Goal: Transaction & Acquisition: Purchase product/service

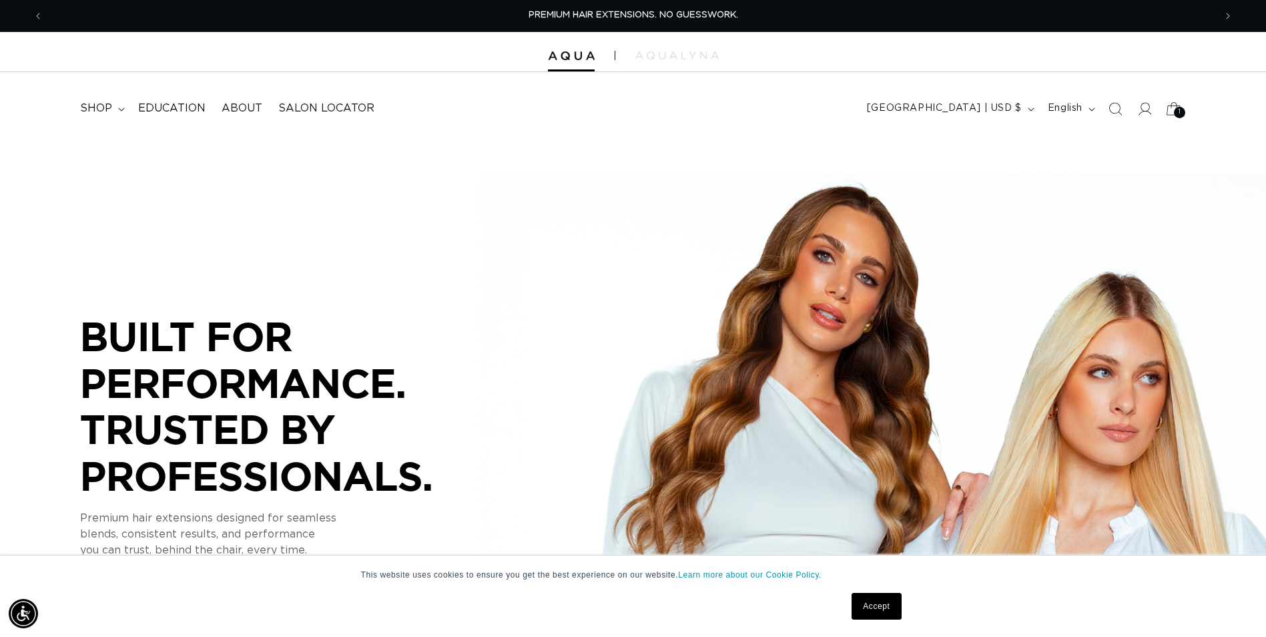
click at [1179, 113] on span "1" at bounding box center [1180, 112] width 3 height 11
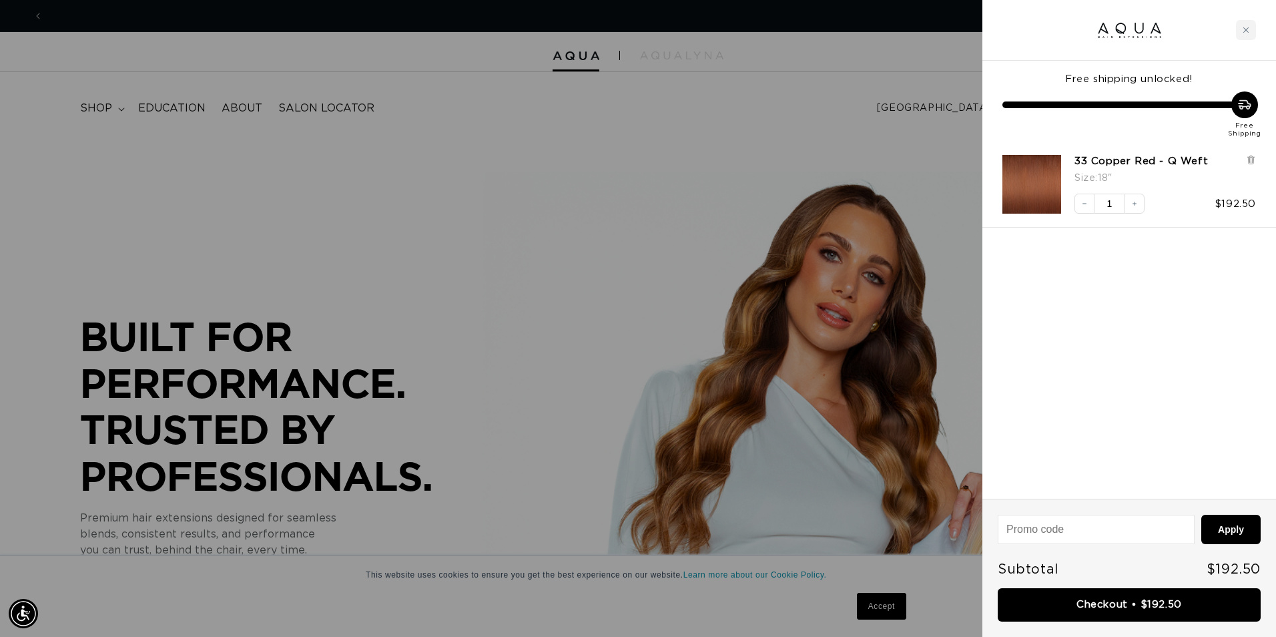
scroll to position [0, 1181]
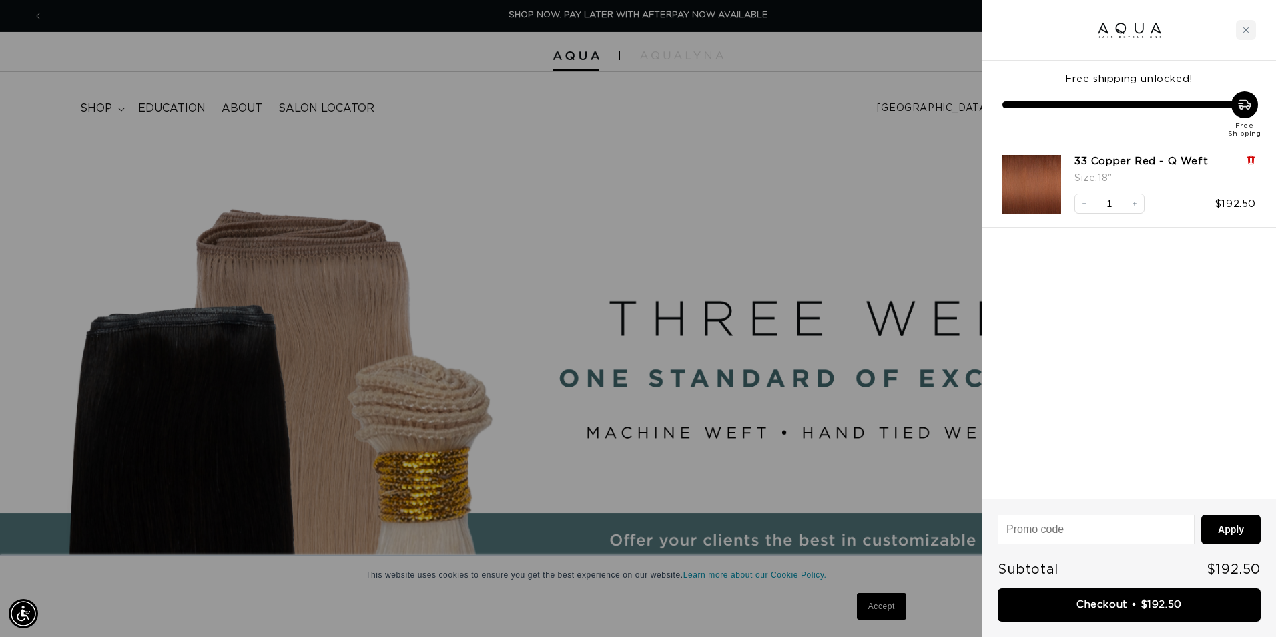
click at [1249, 158] on icon at bounding box center [1250, 160] width 5 height 7
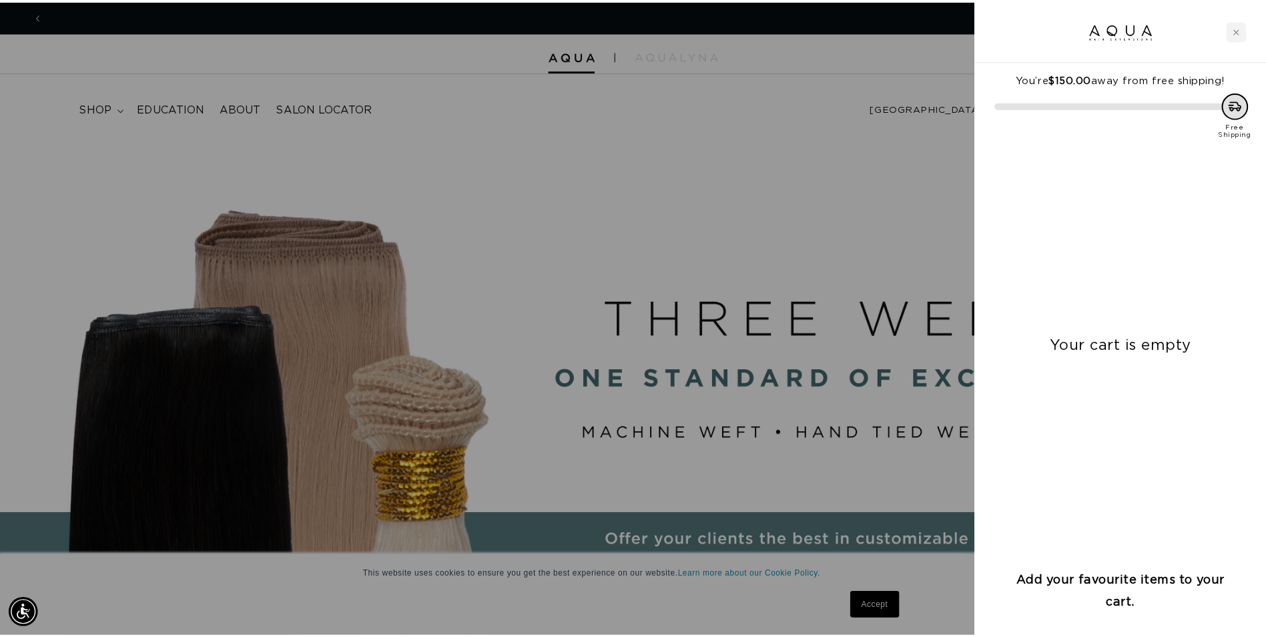
scroll to position [0, 2363]
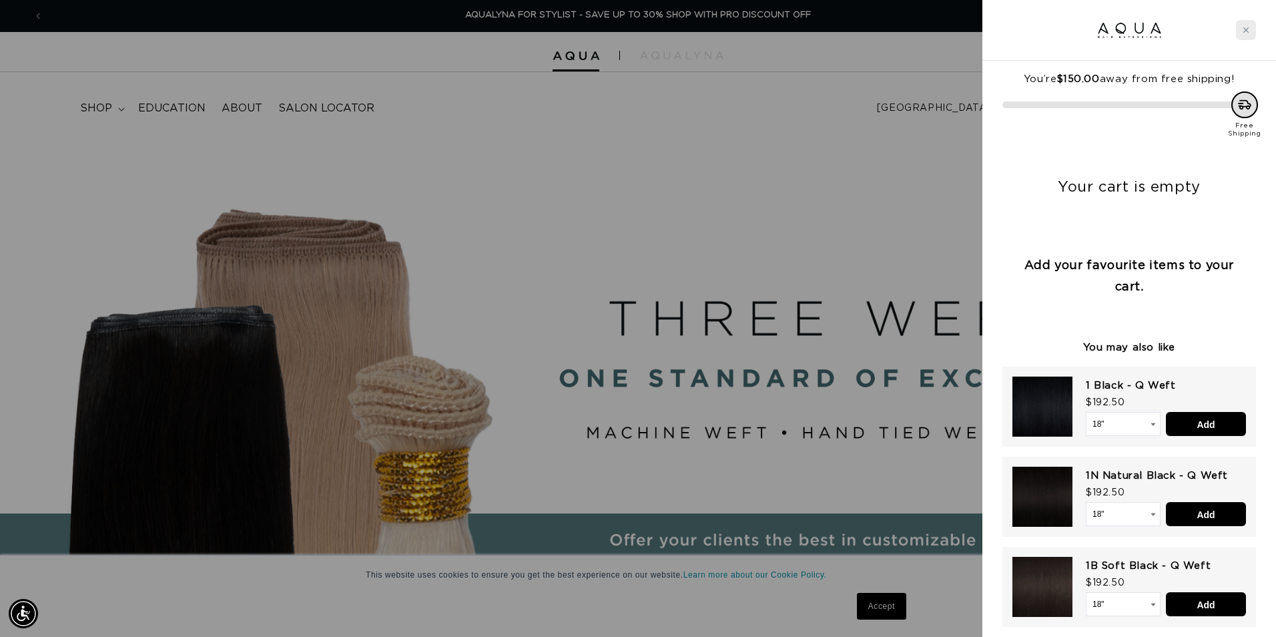
click at [1242, 30] on div "Close cart" at bounding box center [1246, 30] width 20 height 20
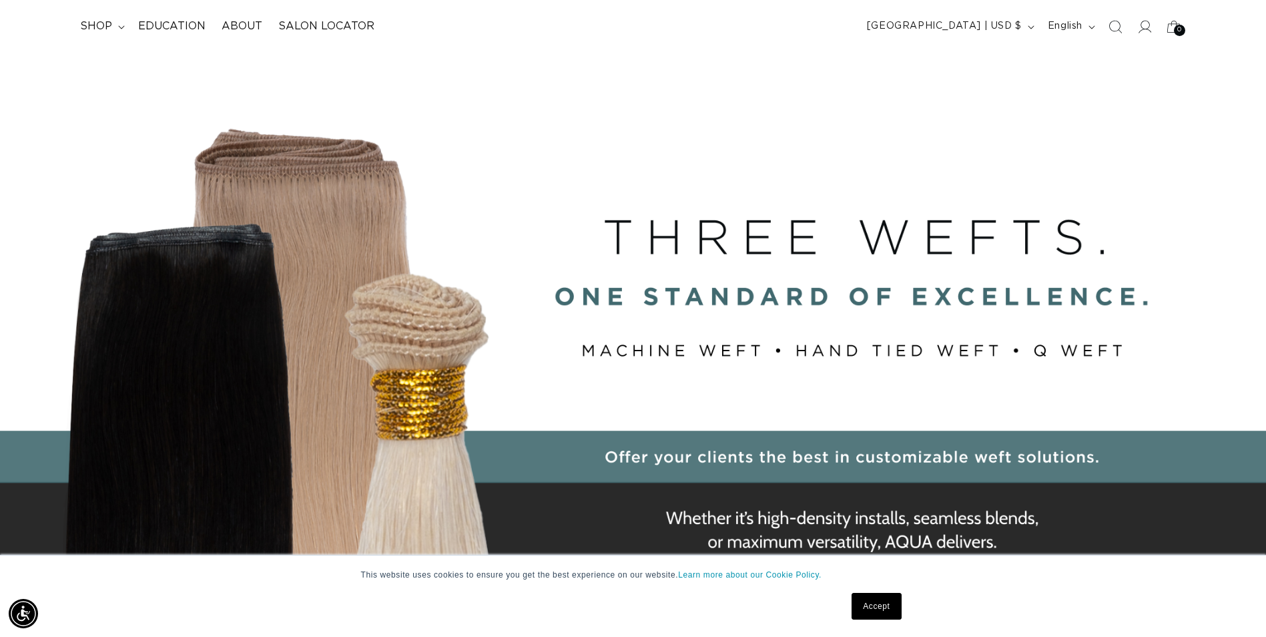
scroll to position [0, 0]
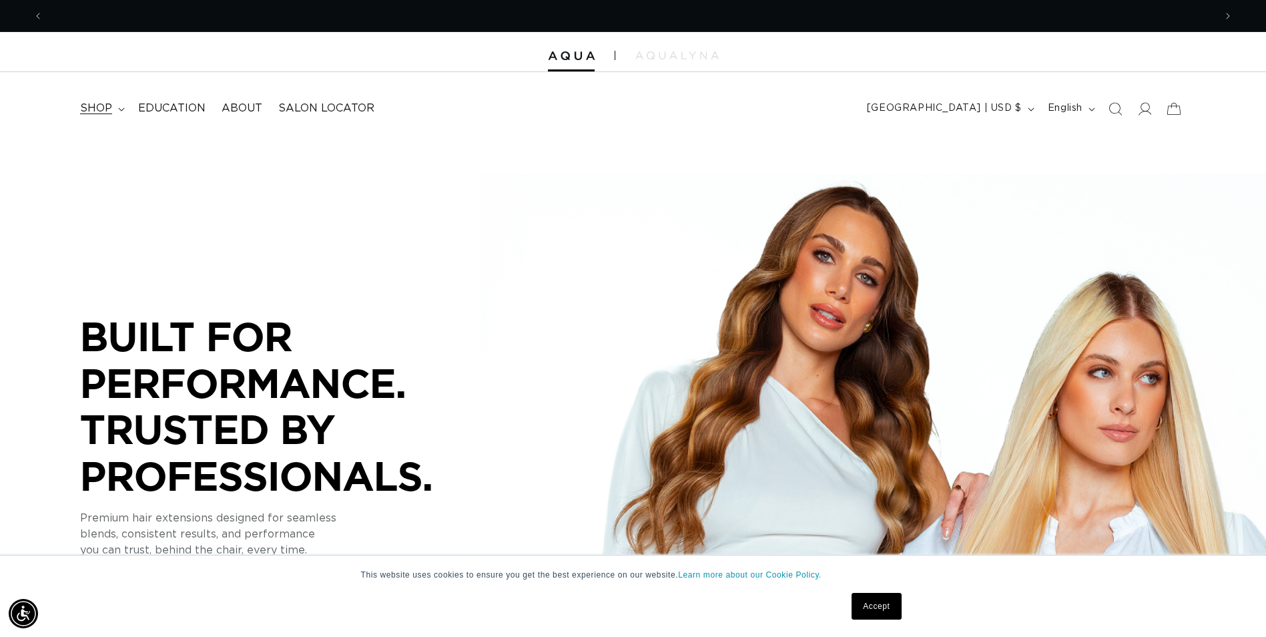
click at [119, 108] on icon at bounding box center [121, 109] width 7 height 4
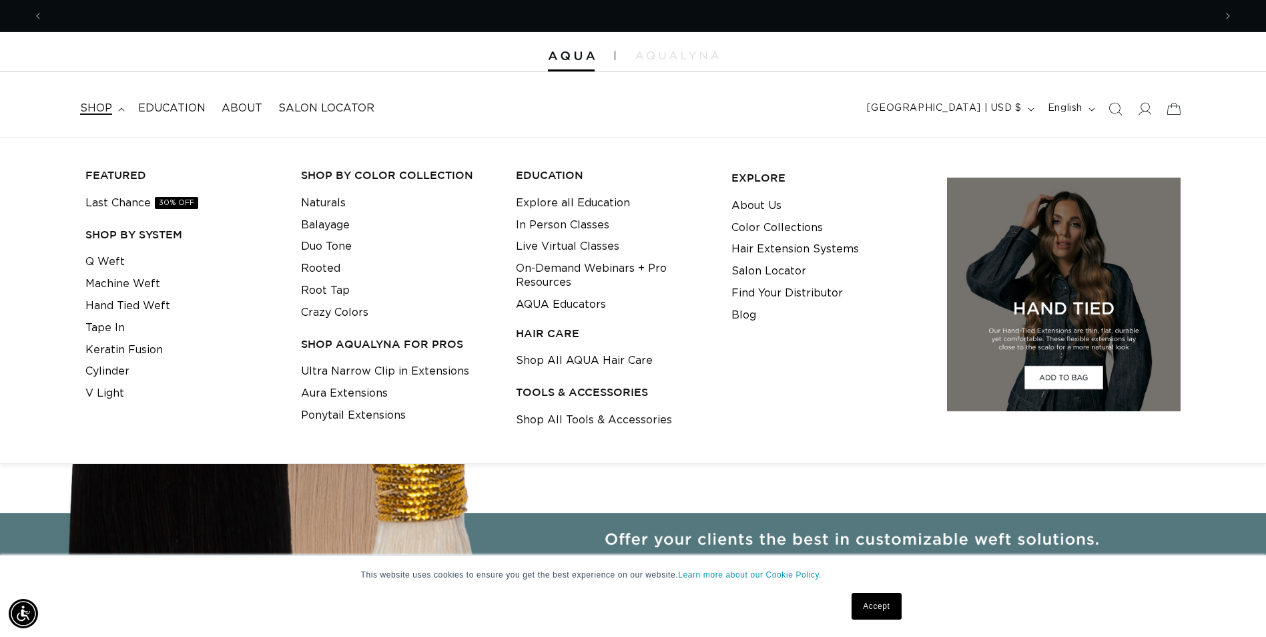
scroll to position [0, 2343]
click at [119, 108] on icon at bounding box center [121, 109] width 7 height 4
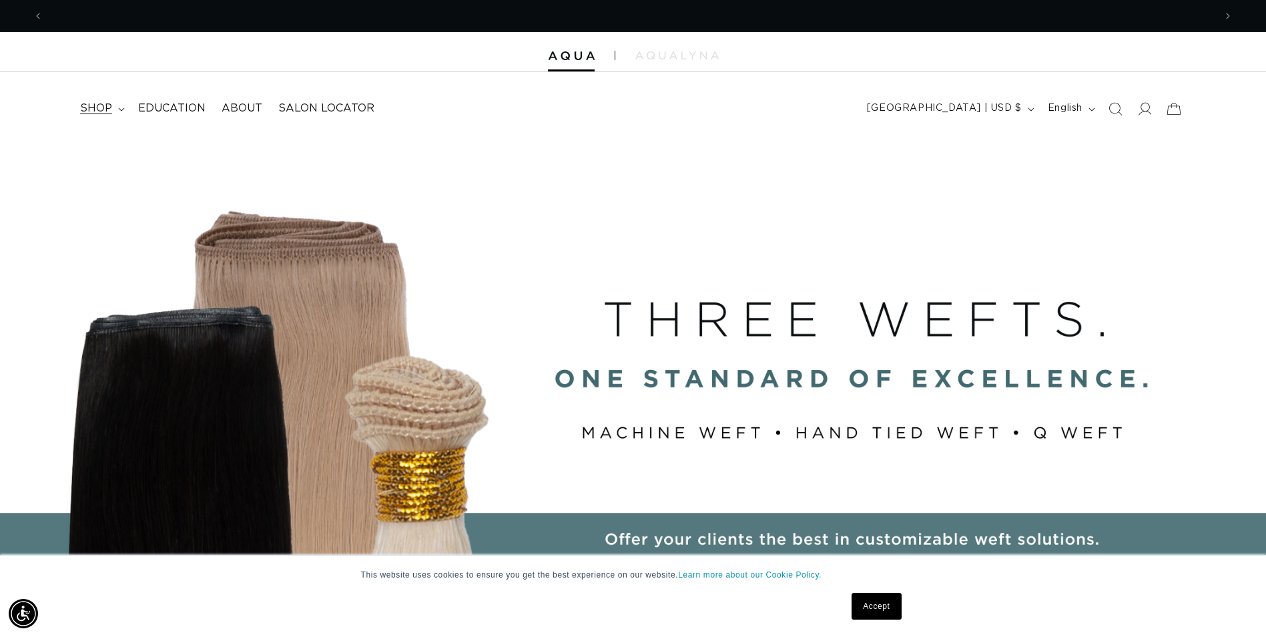
scroll to position [0, 0]
click at [117, 106] on summary "shop" at bounding box center [101, 108] width 58 height 30
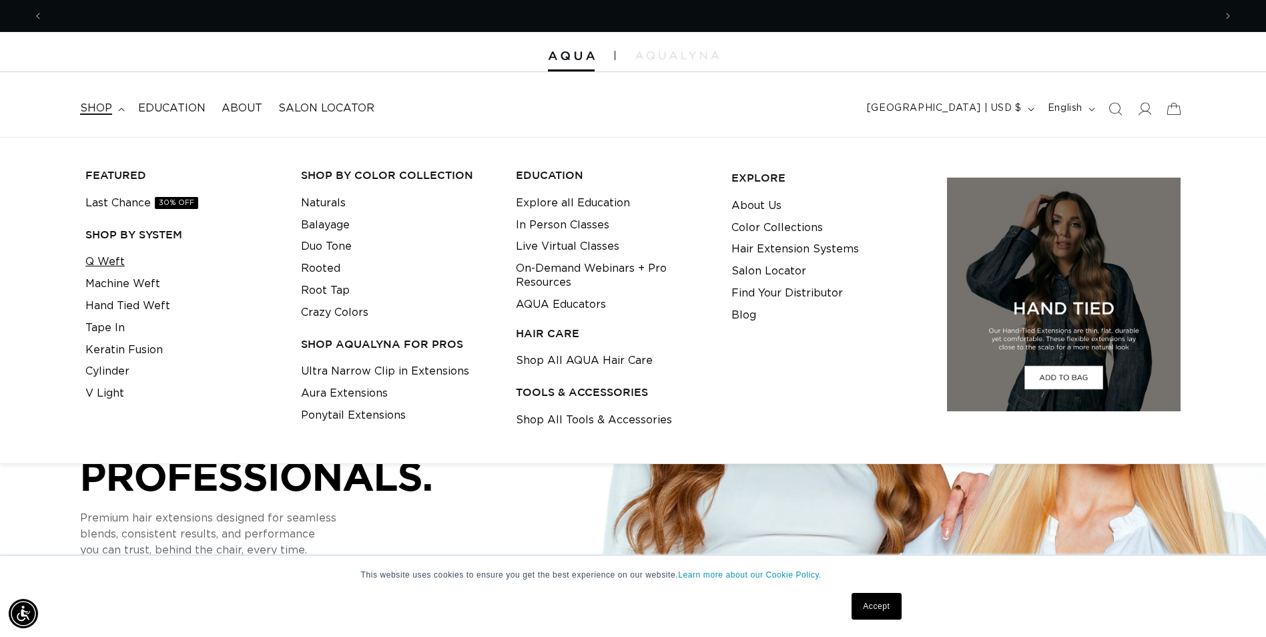
scroll to position [0, 2343]
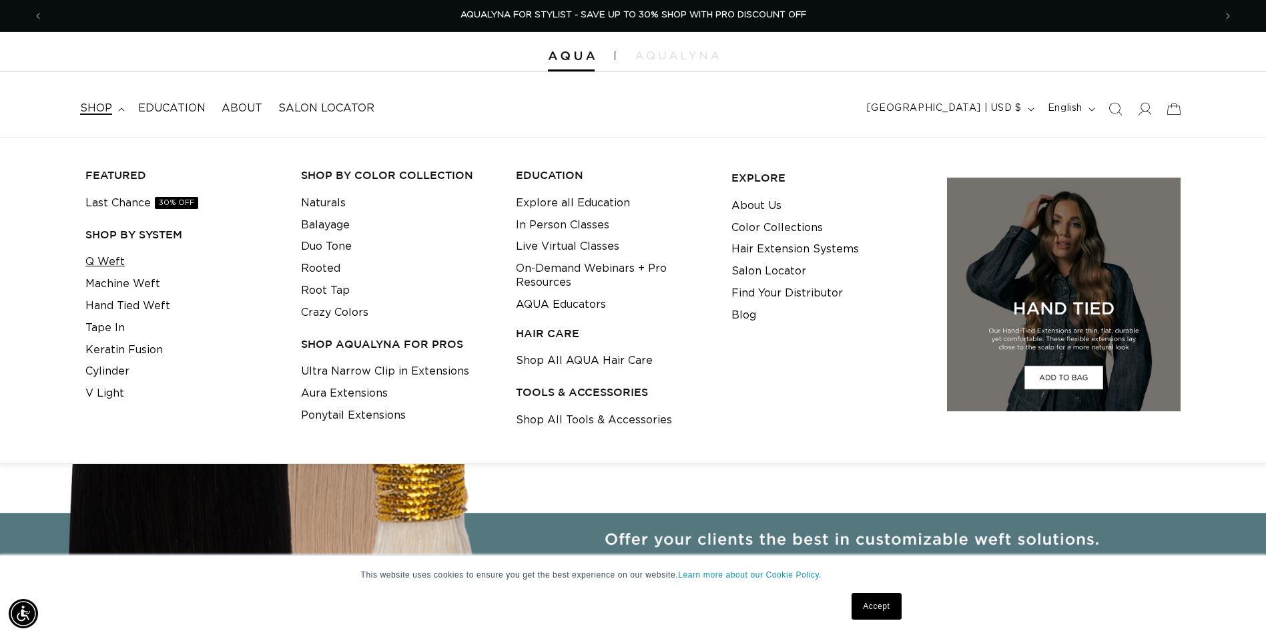
click at [117, 262] on link "Q Weft" at bounding box center [104, 262] width 39 height 22
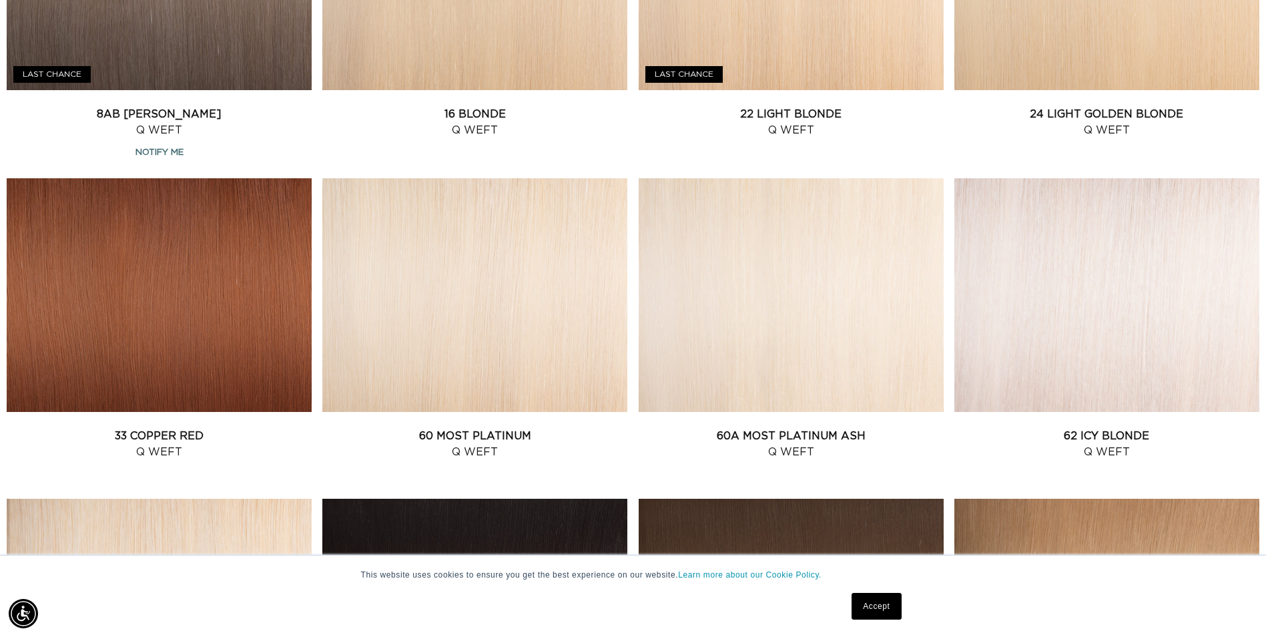
scroll to position [0, 1171]
click at [144, 428] on link "33 Copper Red Q Weft" at bounding box center [159, 444] width 305 height 32
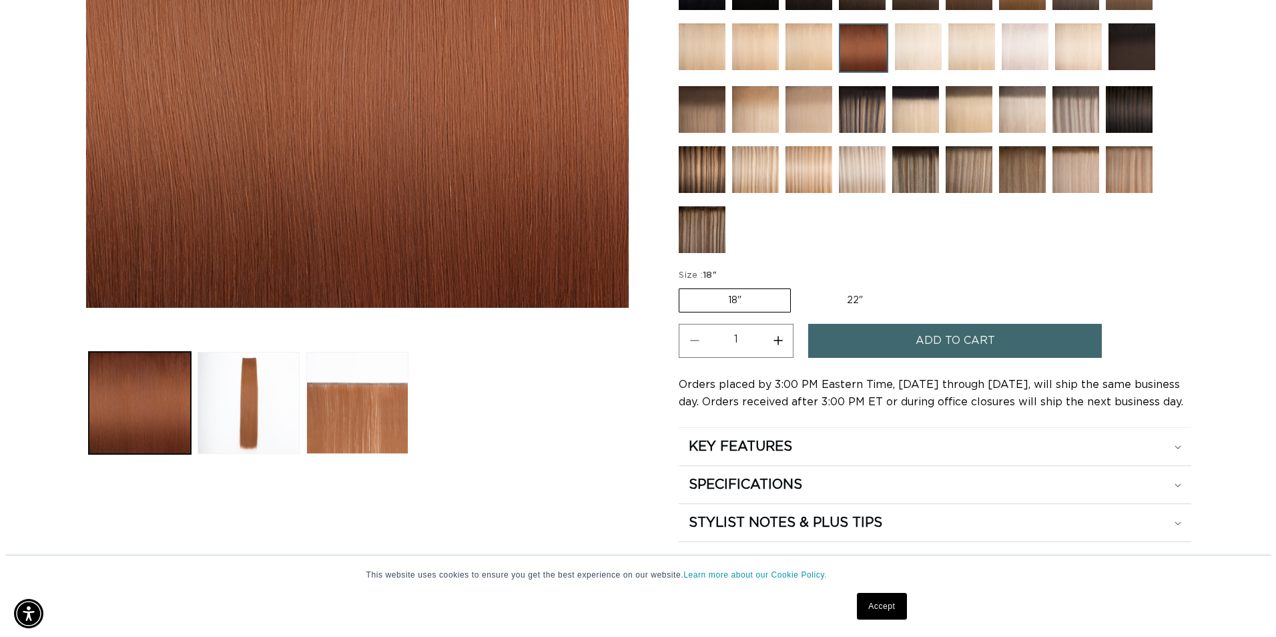
scroll to position [0, 1171]
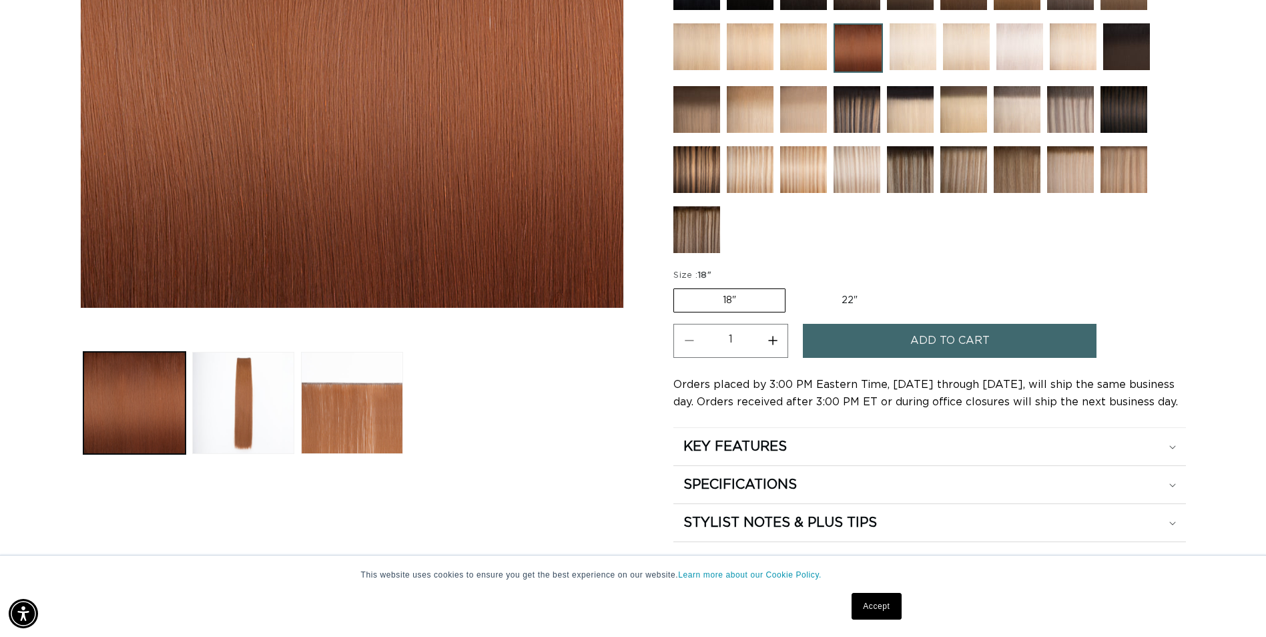
click at [914, 339] on span "Add to cart" at bounding box center [949, 341] width 79 height 34
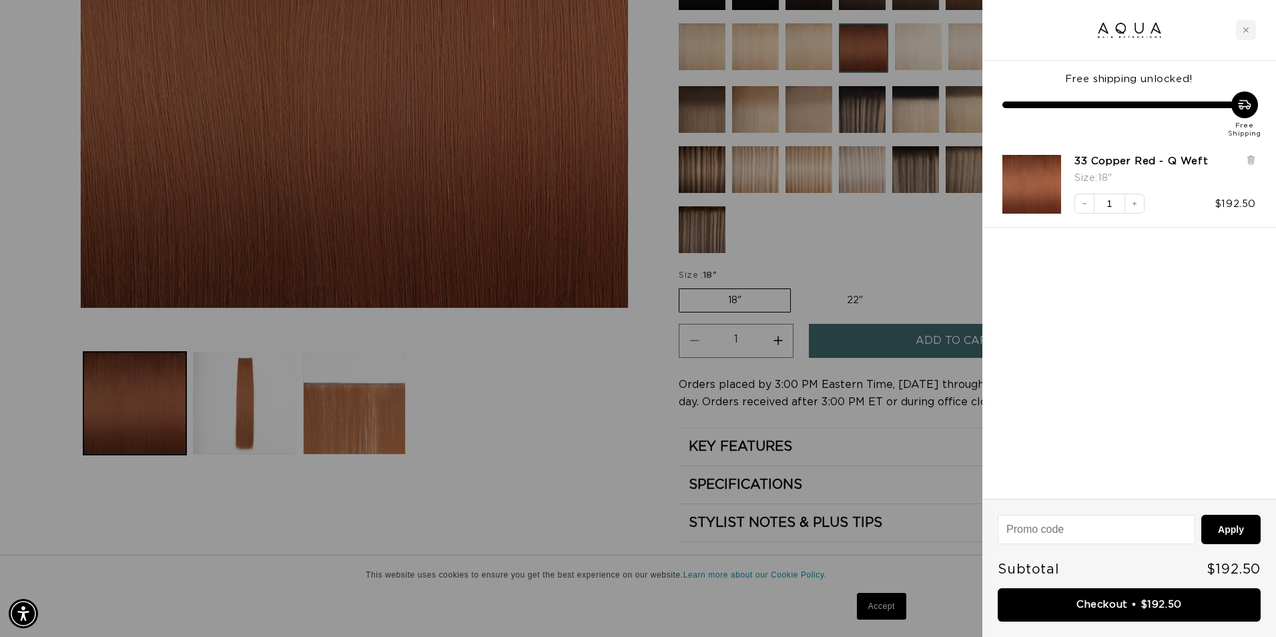
scroll to position [0, 2363]
click at [1112, 603] on link "Checkout • $192.50" at bounding box center [1129, 605] width 263 height 34
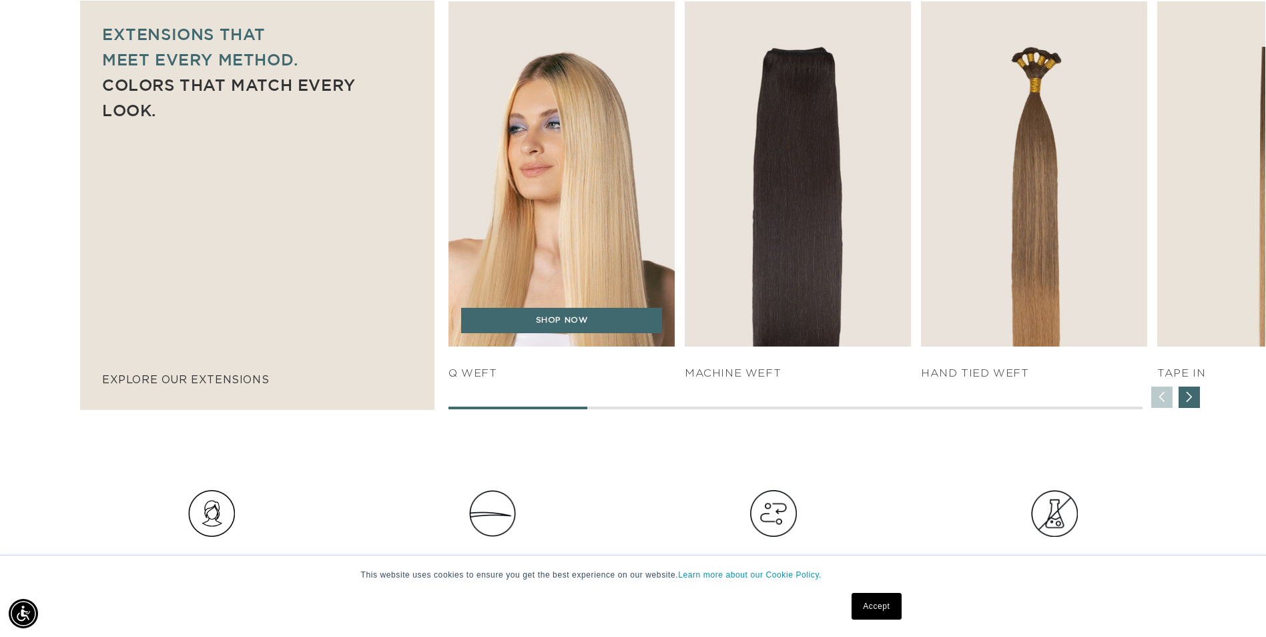
scroll to position [0, 1171]
click at [565, 328] on link "SHOP NOW" at bounding box center [561, 320] width 201 height 25
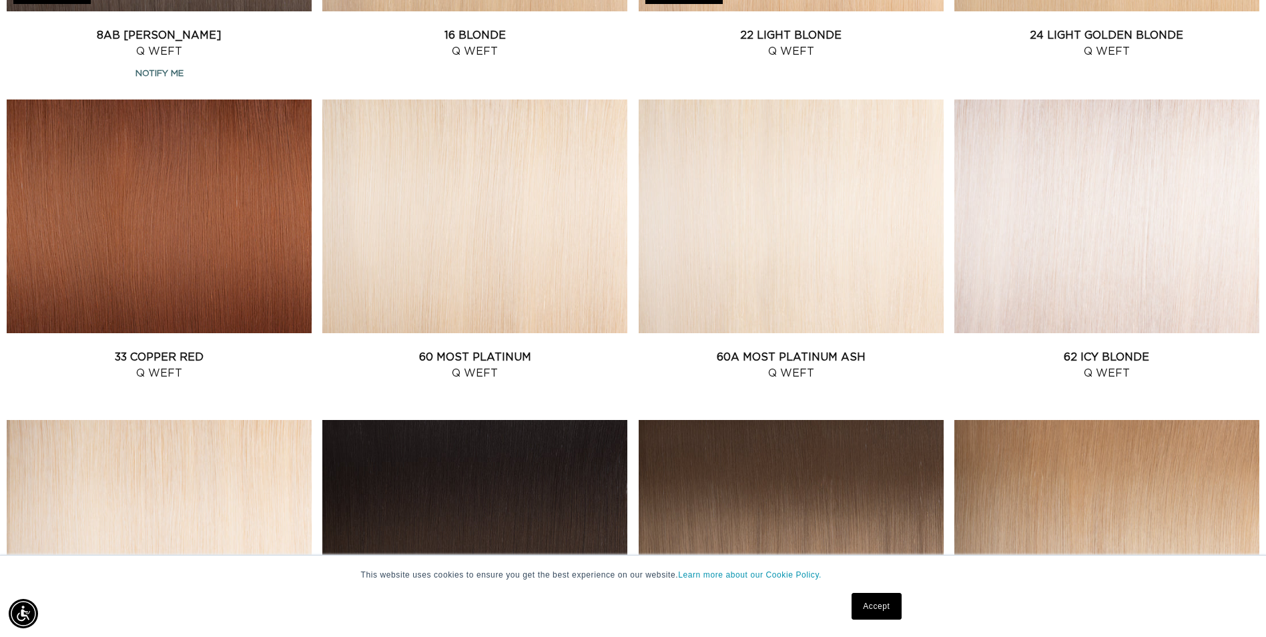
scroll to position [1468, 0]
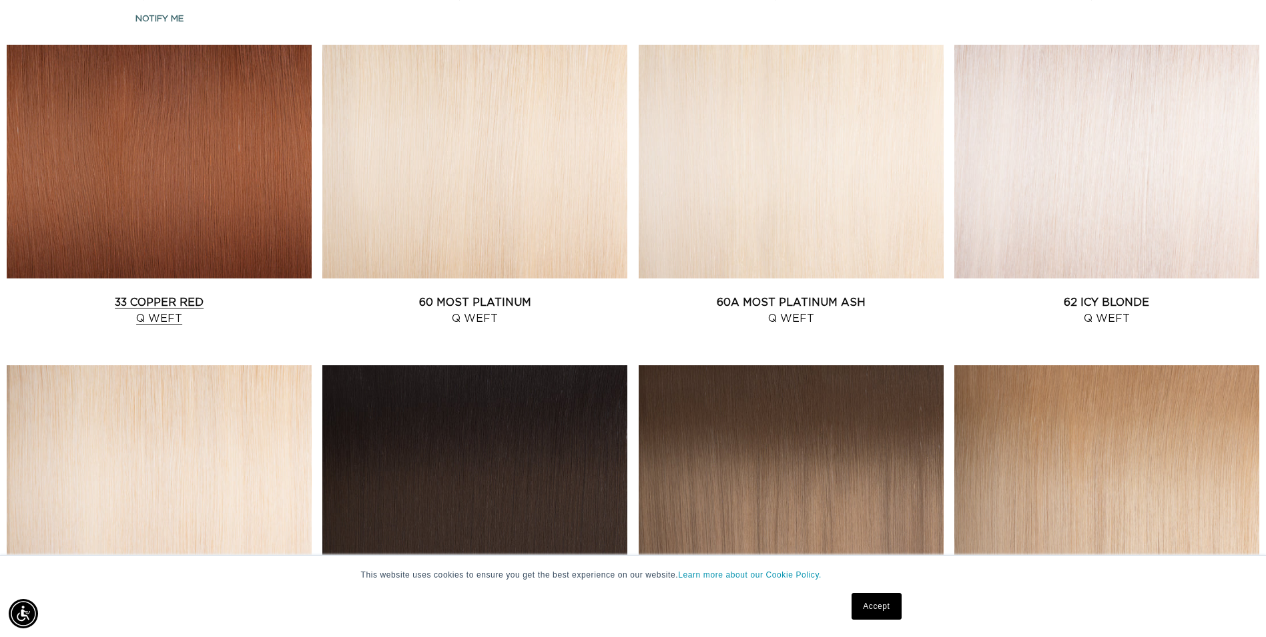
click at [113, 294] on link "33 Copper Red Q Weft" at bounding box center [159, 310] width 305 height 32
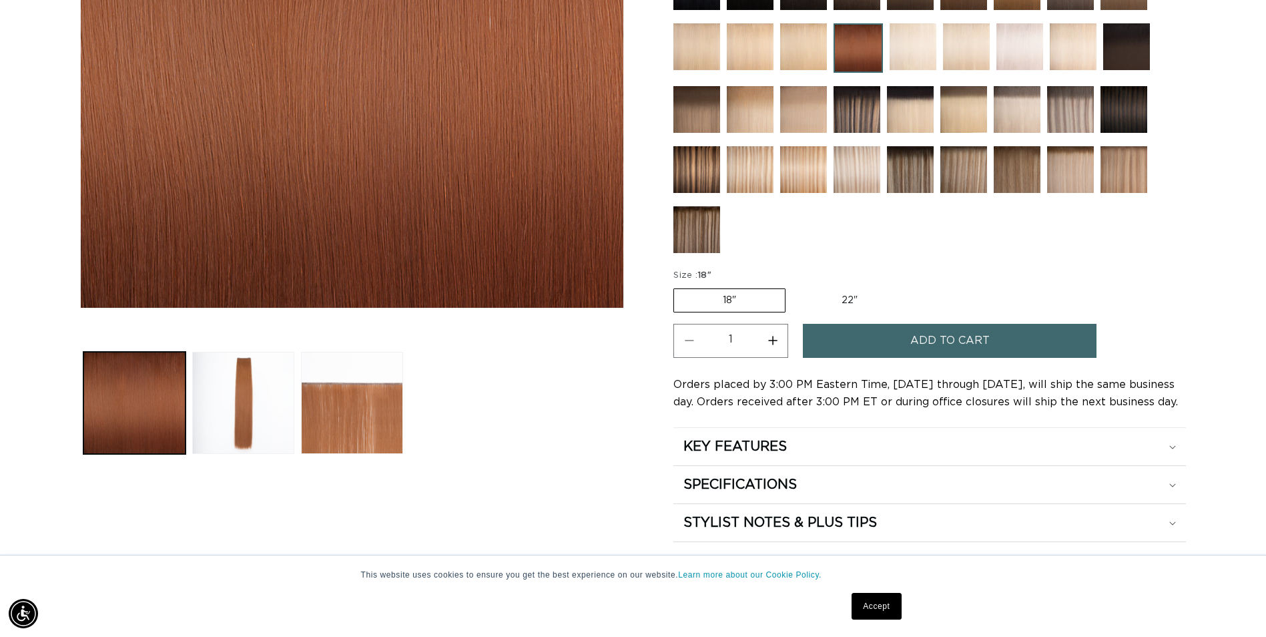
scroll to position [0, 1171]
click at [941, 340] on span "Add to cart" at bounding box center [949, 341] width 79 height 34
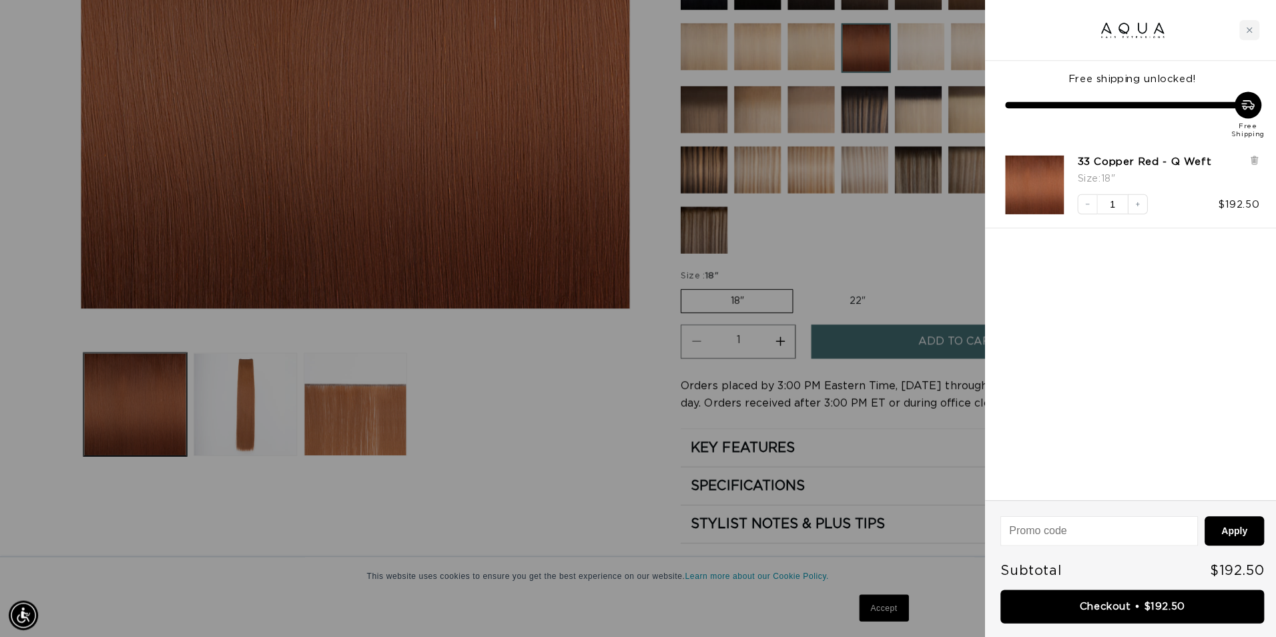
click at [878, 348] on div at bounding box center [638, 318] width 1276 height 637
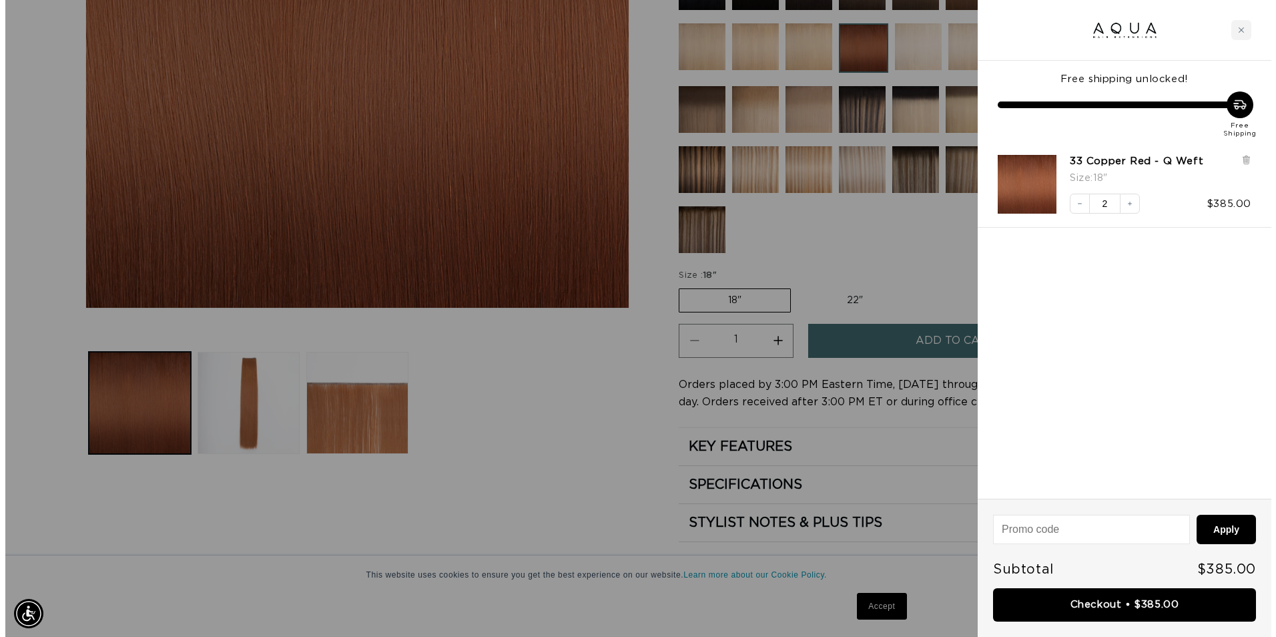
scroll to position [0, 2363]
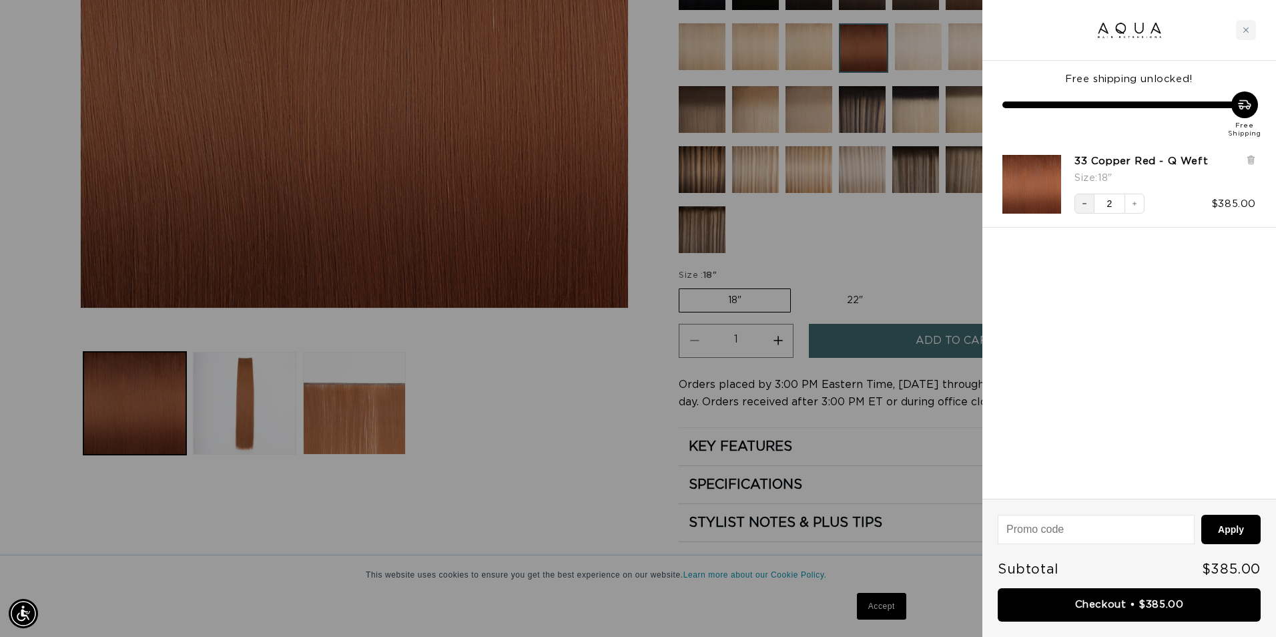
click at [1086, 200] on icon "Decrease quantity" at bounding box center [1085, 204] width 8 height 8
click at [1080, 603] on link "Checkout • $192.50" at bounding box center [1129, 605] width 263 height 34
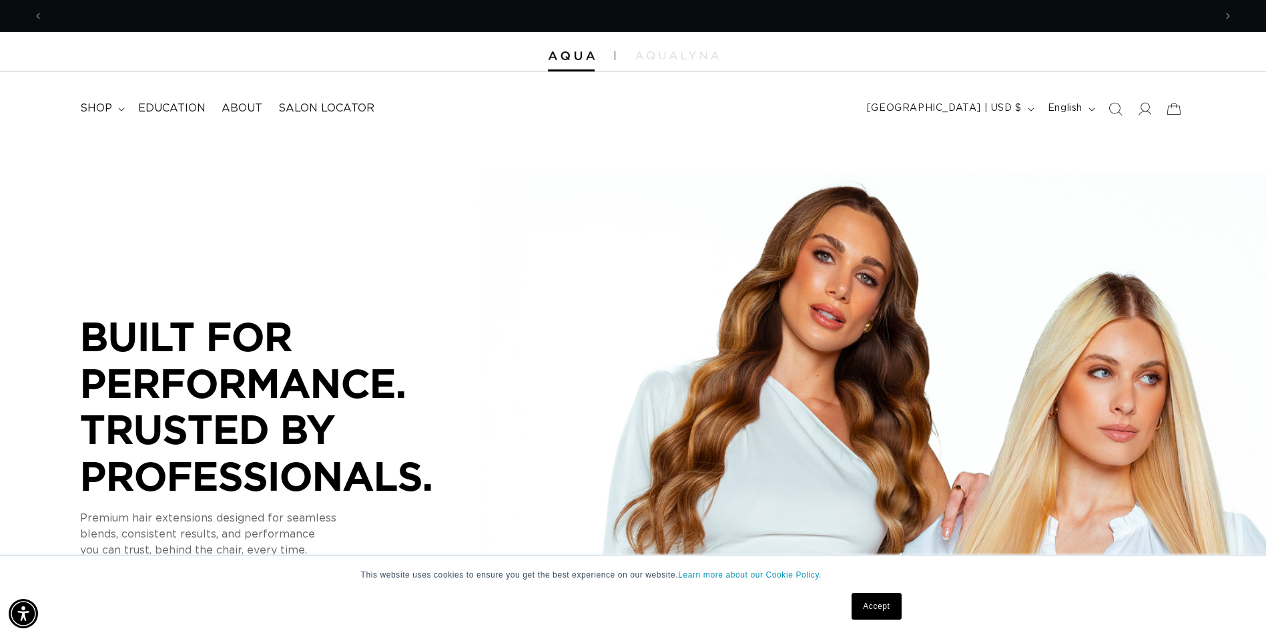
scroll to position [0, 1171]
click at [101, 105] on span "shop" at bounding box center [96, 108] width 32 height 14
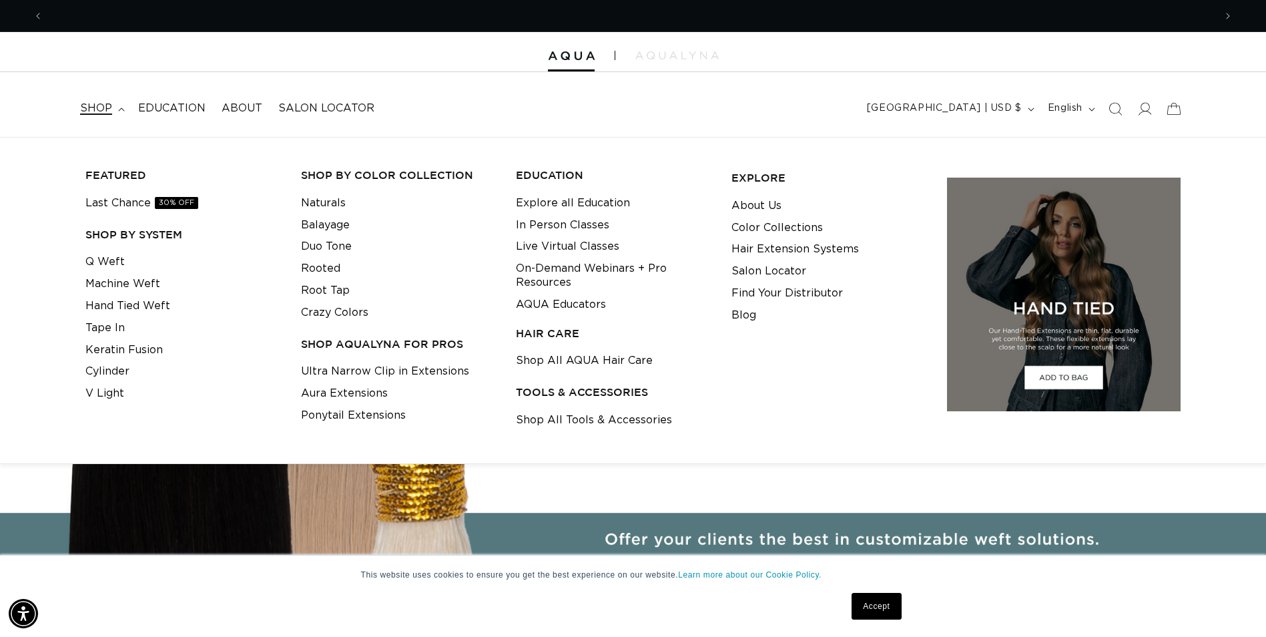
scroll to position [0, 0]
click at [139, 280] on link "Machine Weft" at bounding box center [122, 284] width 75 height 22
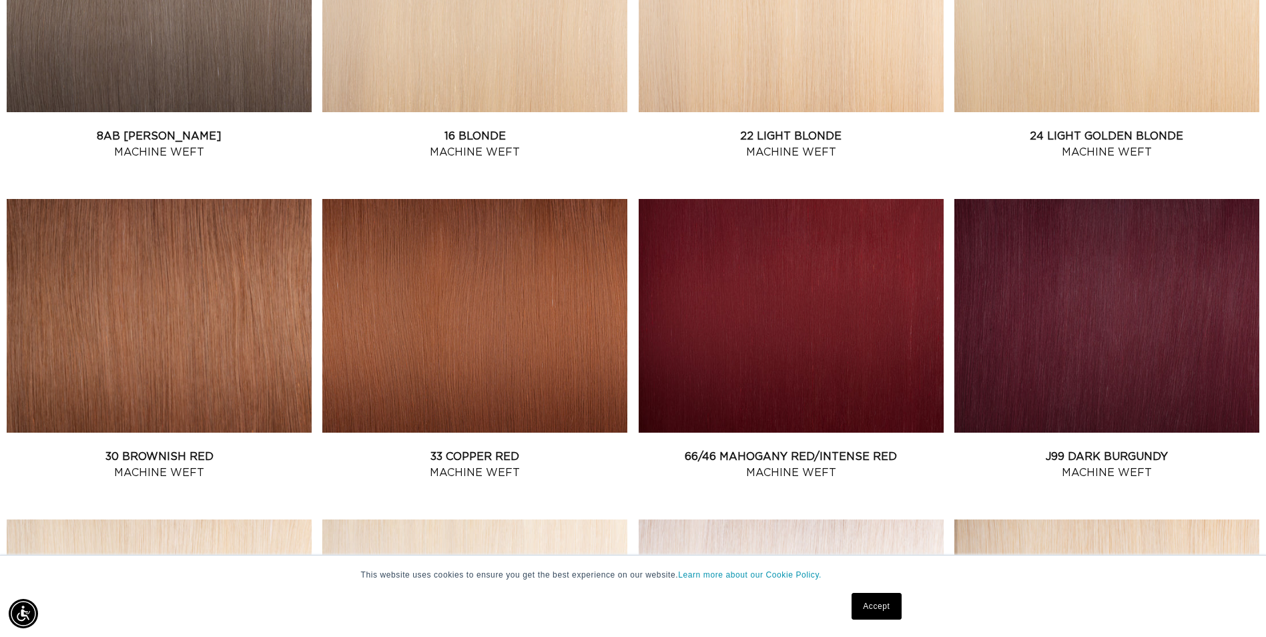
scroll to position [1335, 0]
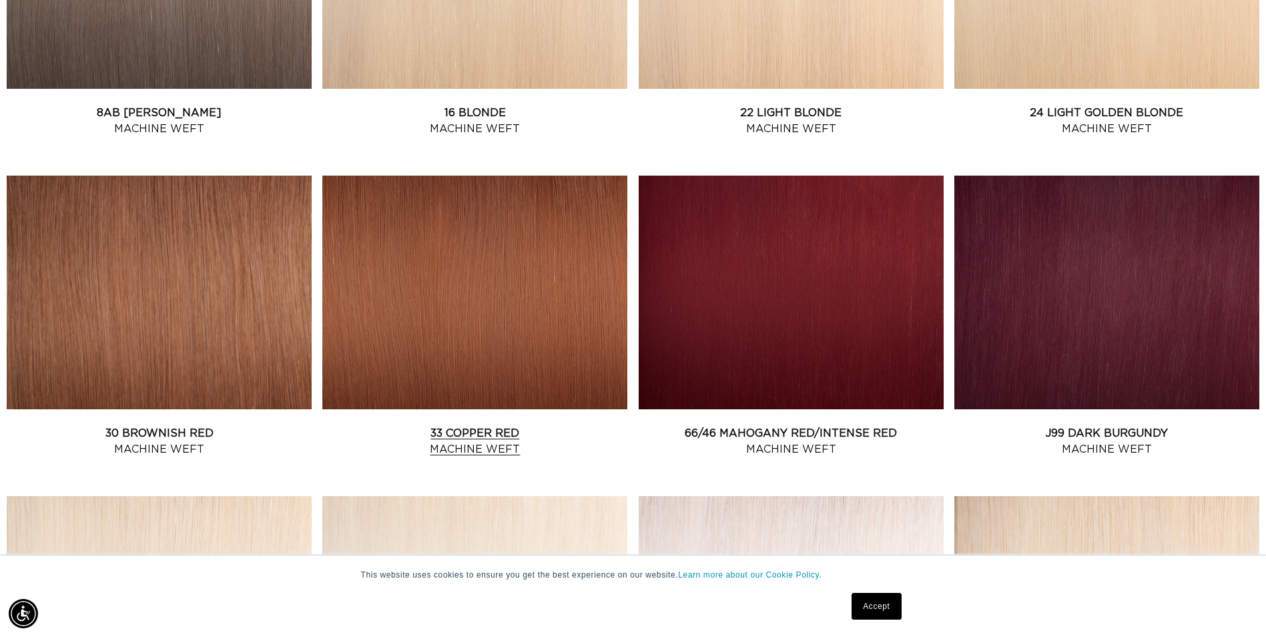
click at [452, 425] on link "33 Copper Red Machine Weft" at bounding box center [474, 441] width 305 height 32
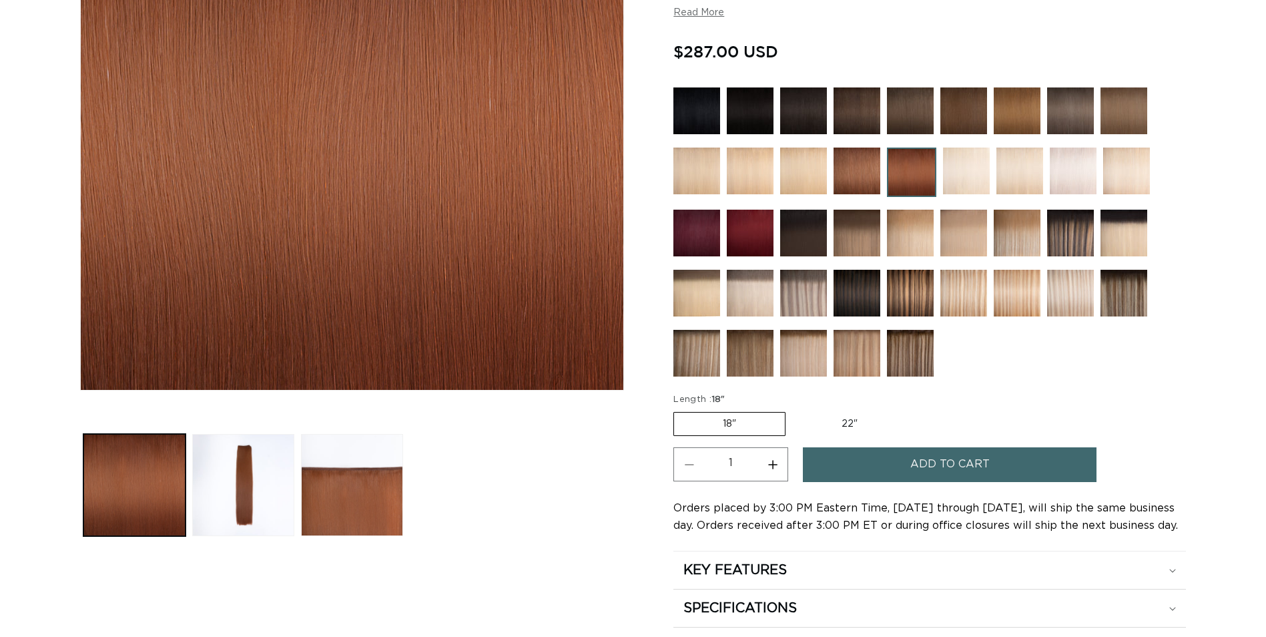
scroll to position [334, 0]
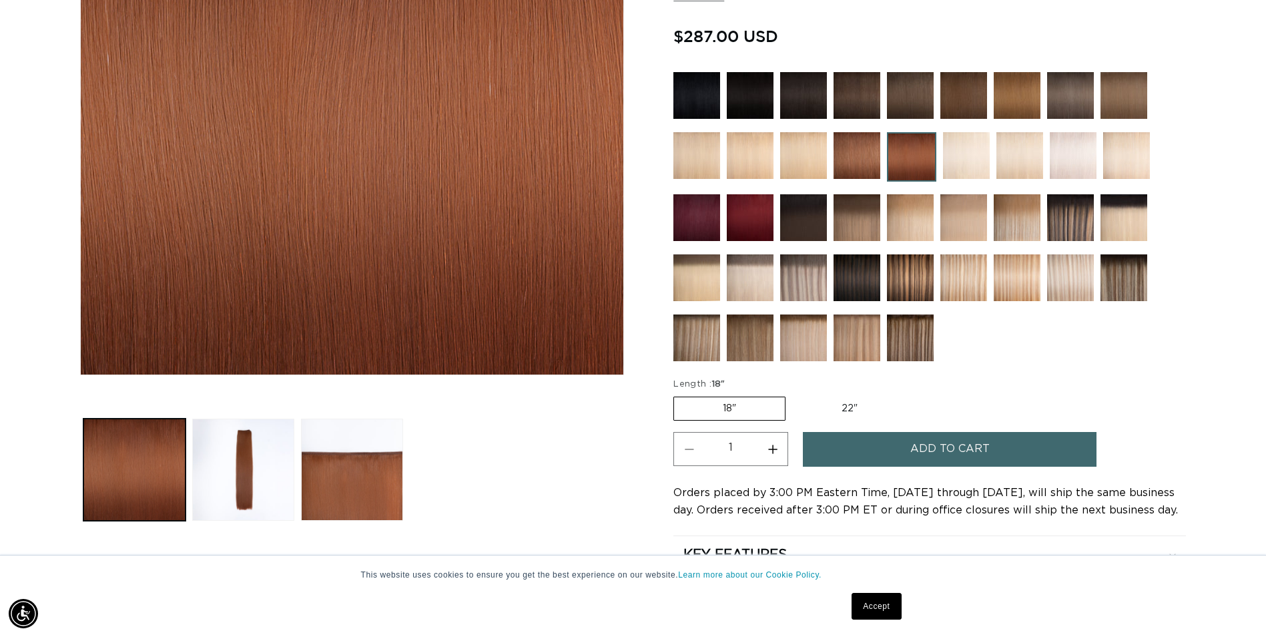
click at [901, 451] on button "Add to cart" at bounding box center [950, 449] width 294 height 34
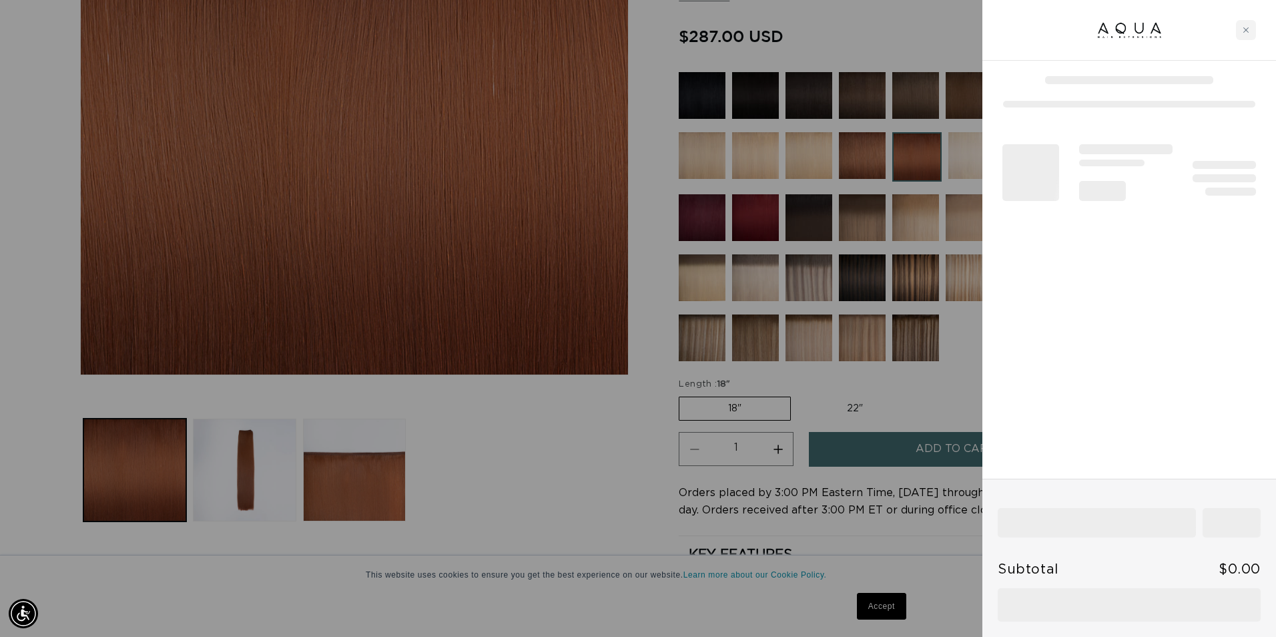
scroll to position [0, 2363]
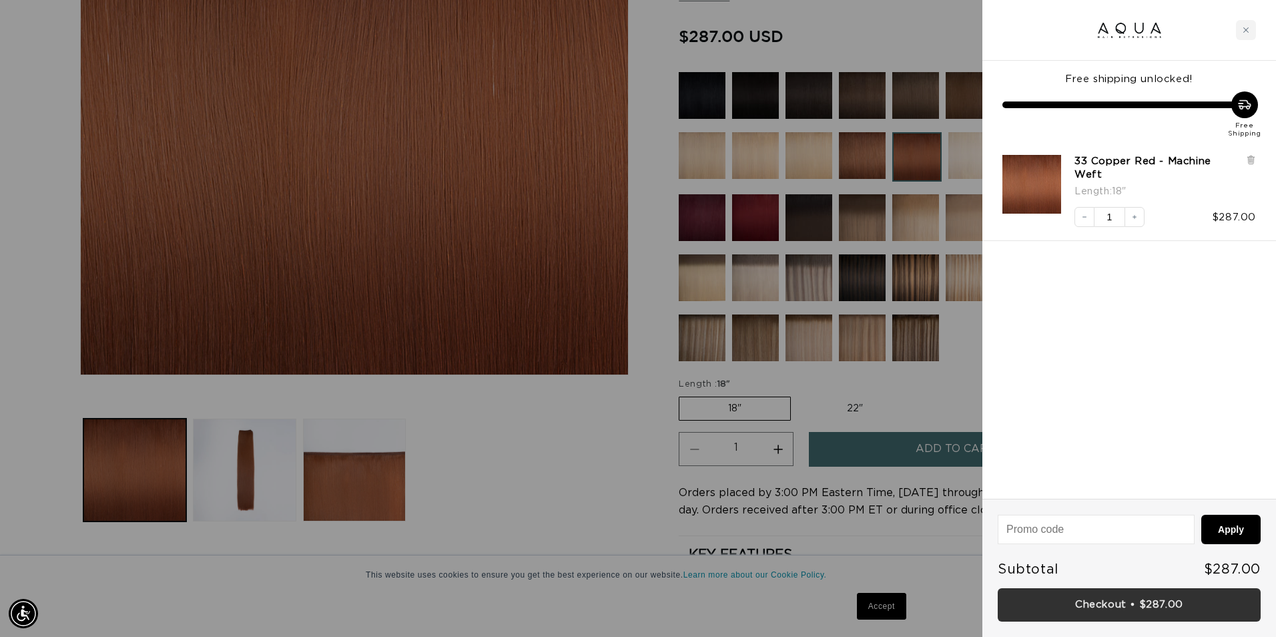
click at [1101, 609] on link "Checkout • $287.00" at bounding box center [1129, 605] width 263 height 34
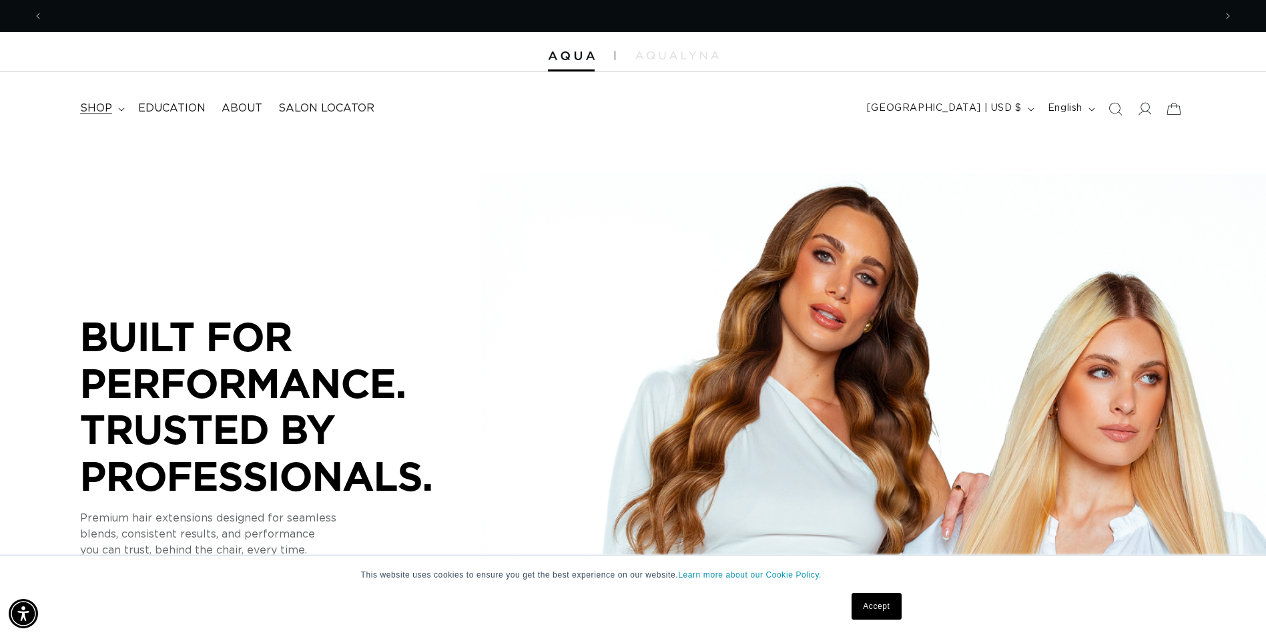
scroll to position [0, 1171]
click at [120, 106] on summary "shop" at bounding box center [101, 108] width 58 height 30
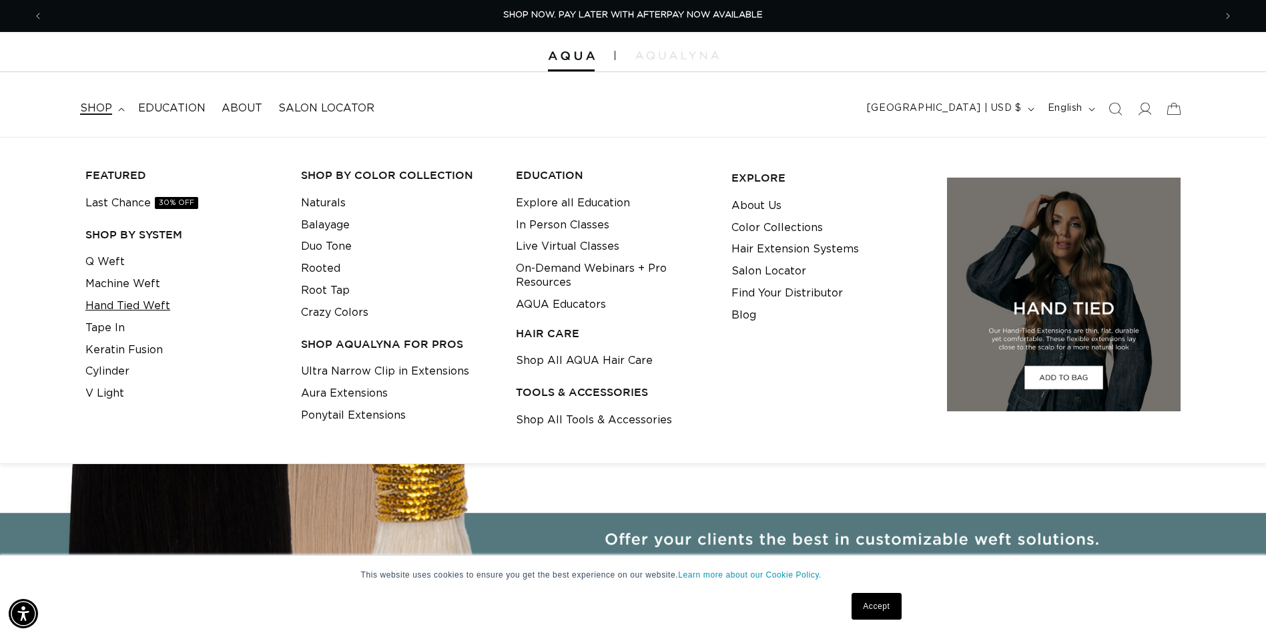
click at [103, 303] on link "Hand Tied Weft" at bounding box center [127, 306] width 85 height 22
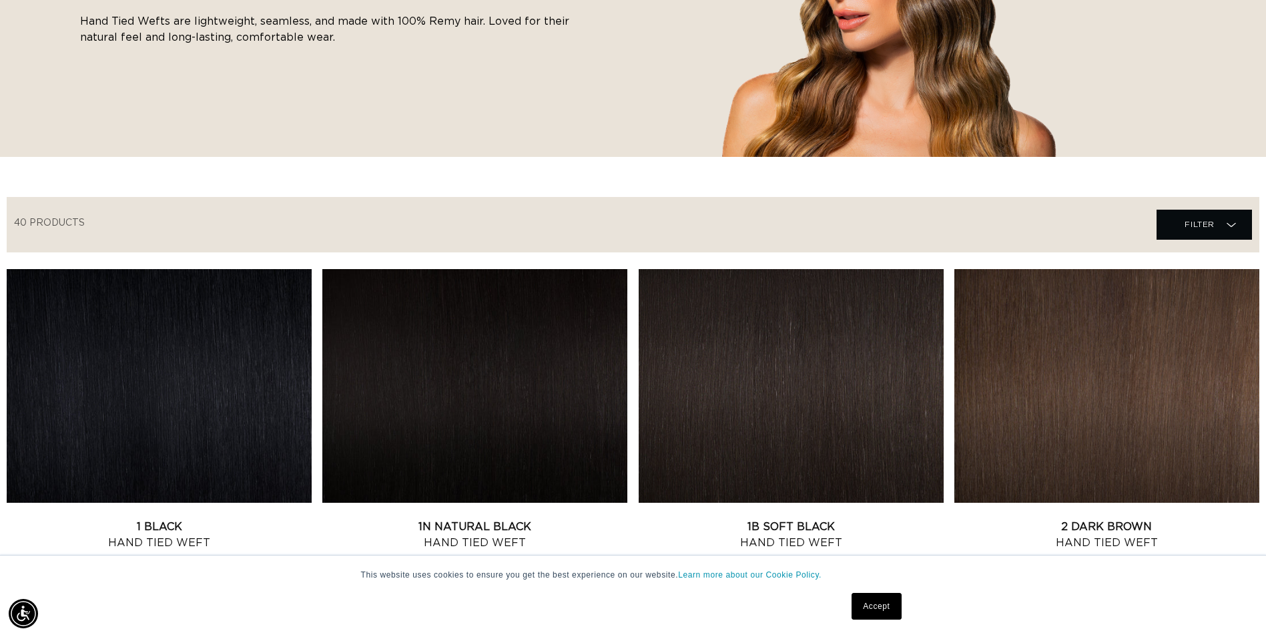
scroll to position [334, 0]
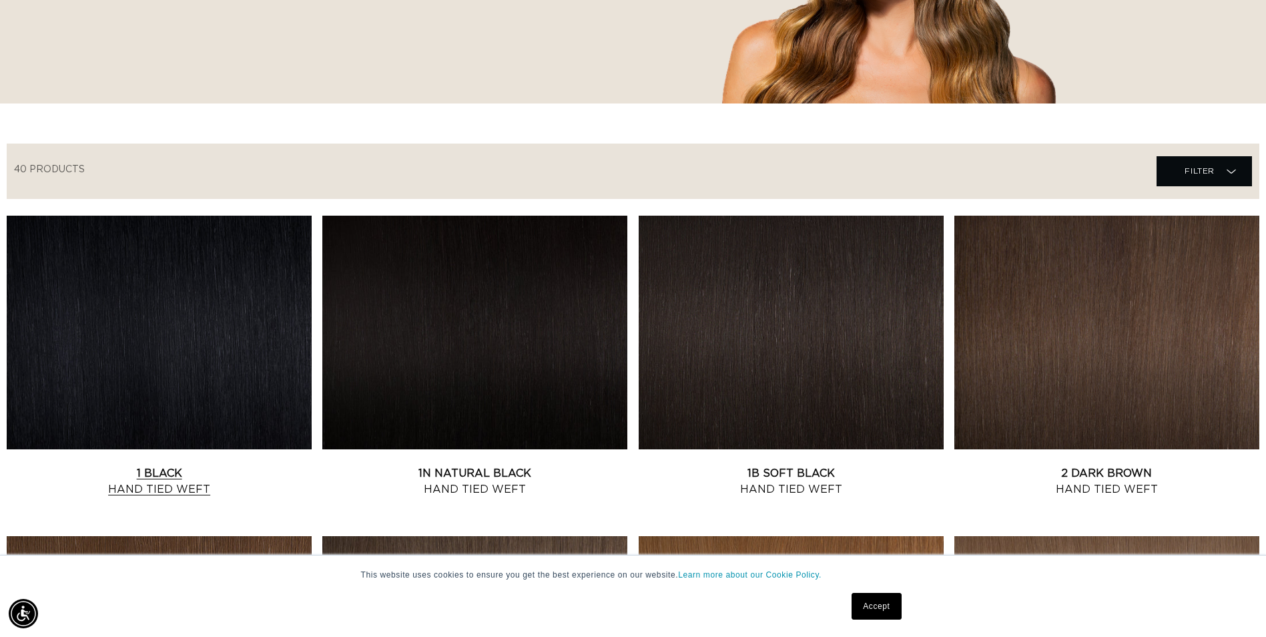
click at [175, 465] on link "1 Black Hand Tied Weft" at bounding box center [159, 481] width 305 height 32
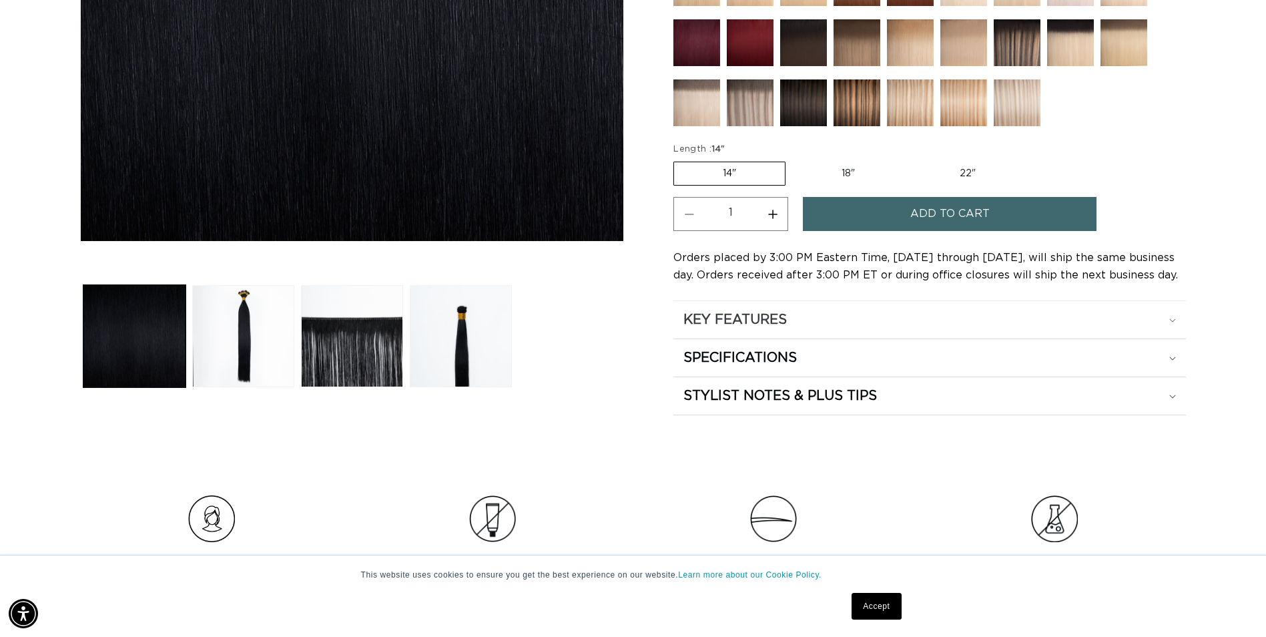
scroll to position [0, 1171]
click at [961, 170] on label "22" Variant sold out or unavailable" at bounding box center [967, 173] width 113 height 23
click at [911, 160] on input "22" Variant sold out or unavailable" at bounding box center [910, 159] width 1 height 1
radio input "true"
click at [772, 214] on button "Increase quantity for 1 Black - Hand Tied Weft" at bounding box center [773, 214] width 30 height 34
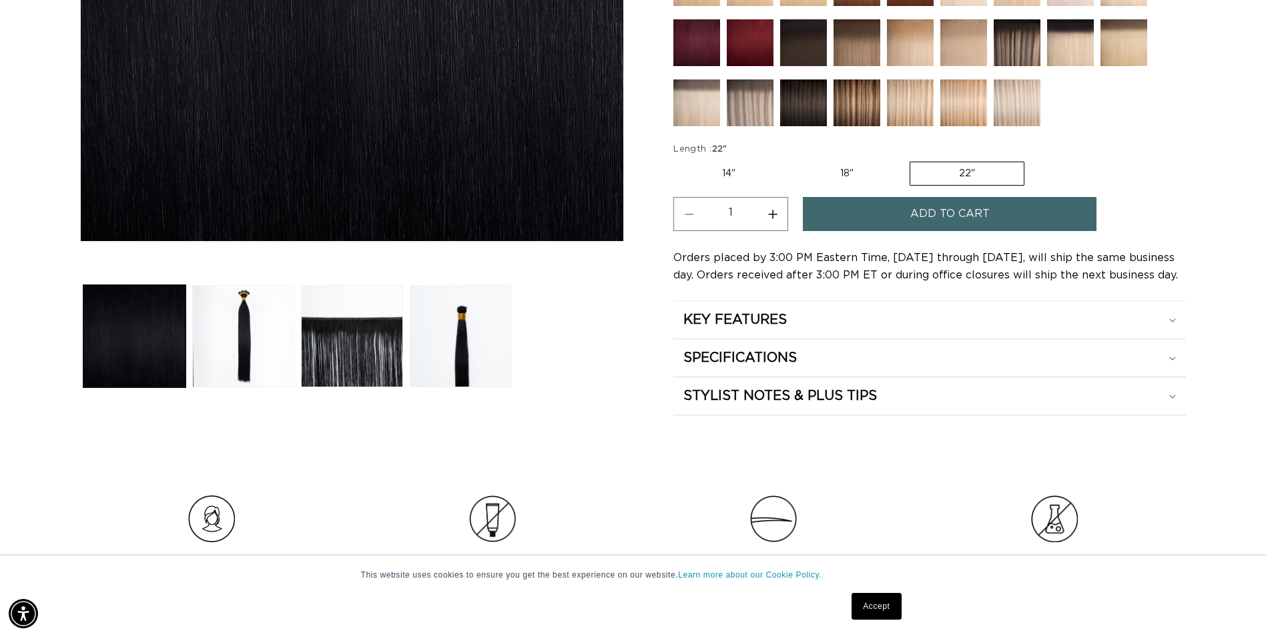
type input "2"
click at [868, 214] on button "Add to cart" at bounding box center [950, 214] width 294 height 34
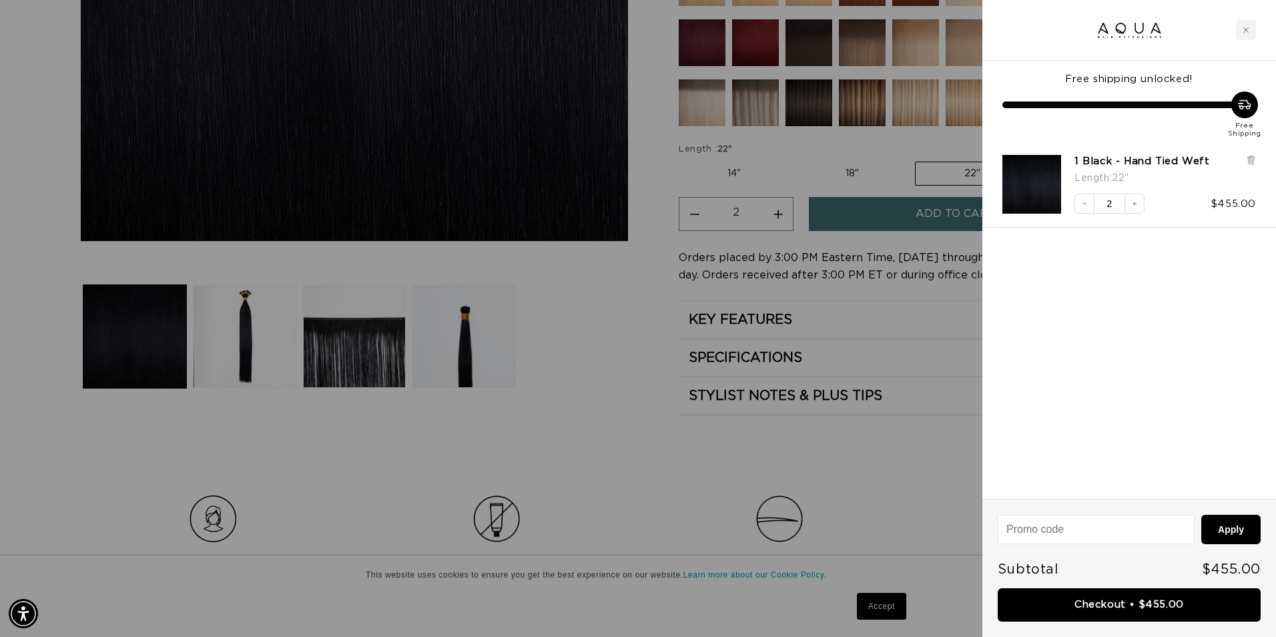
scroll to position [0, 1181]
click at [1079, 608] on link "Checkout • $455.00" at bounding box center [1129, 605] width 263 height 34
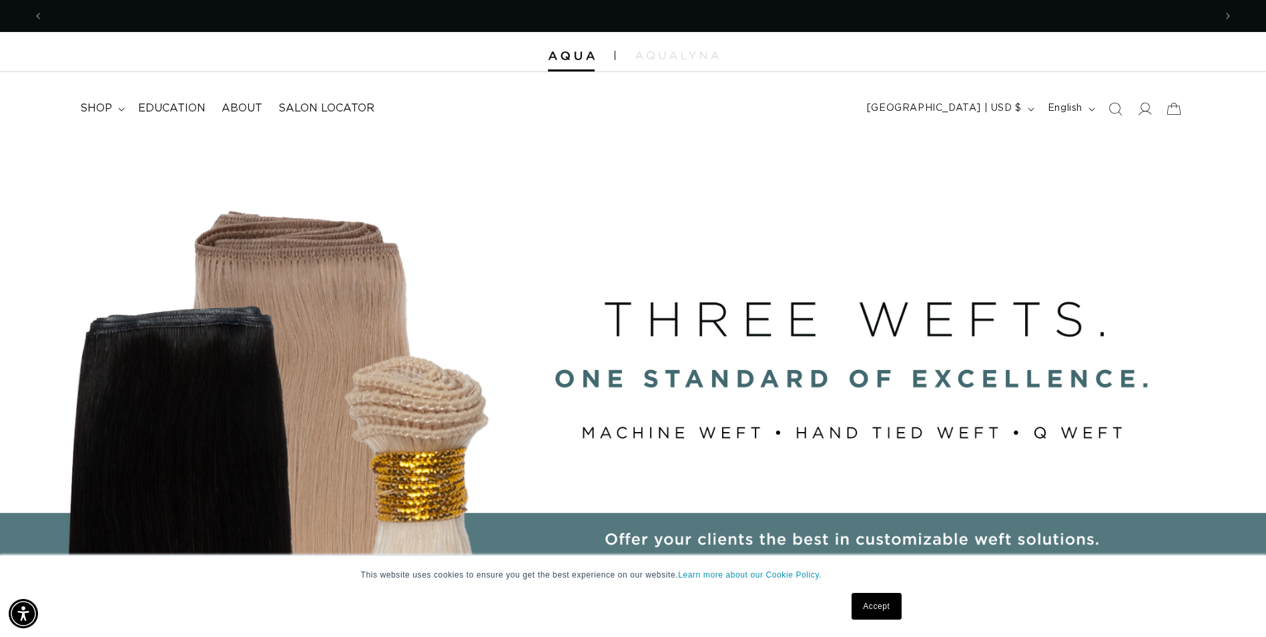
scroll to position [0, 1171]
